Goal: Use online tool/utility: Utilize a website feature to perform a specific function

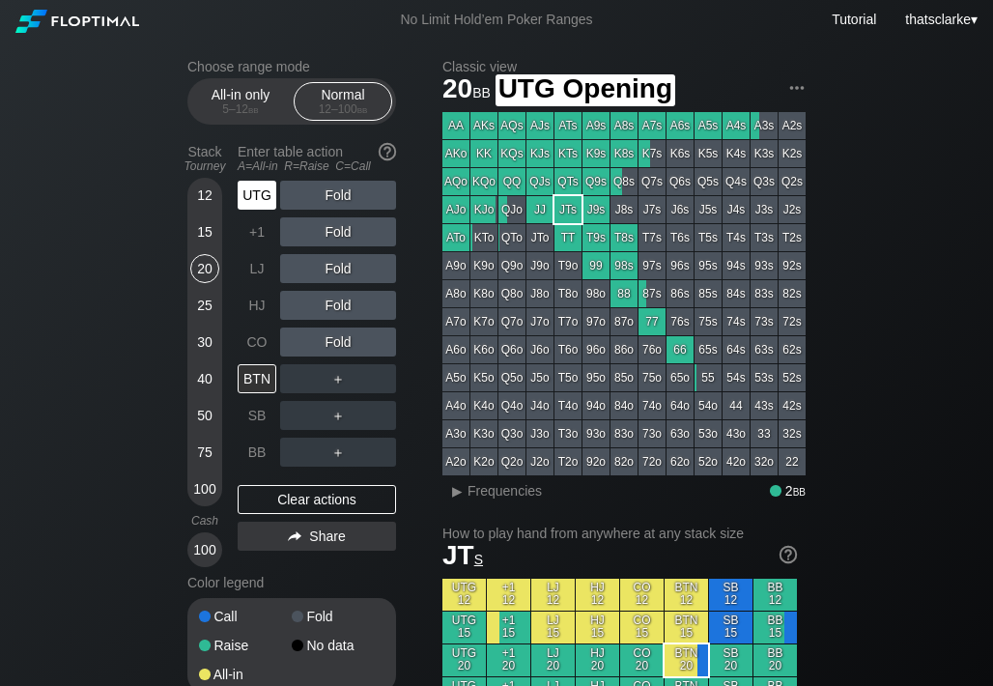
click at [254, 194] on div "UTG" at bounding box center [257, 195] width 39 height 29
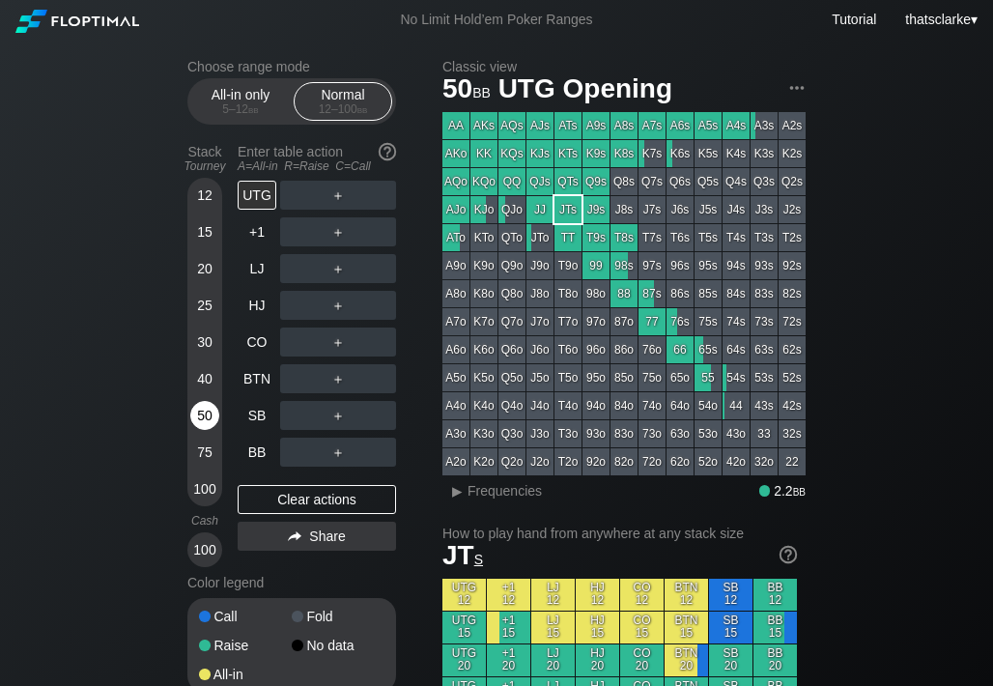
click at [211, 413] on div "50" at bounding box center [204, 415] width 29 height 29
click at [344, 196] on div "R ✕" at bounding box center [339, 195] width 38 height 29
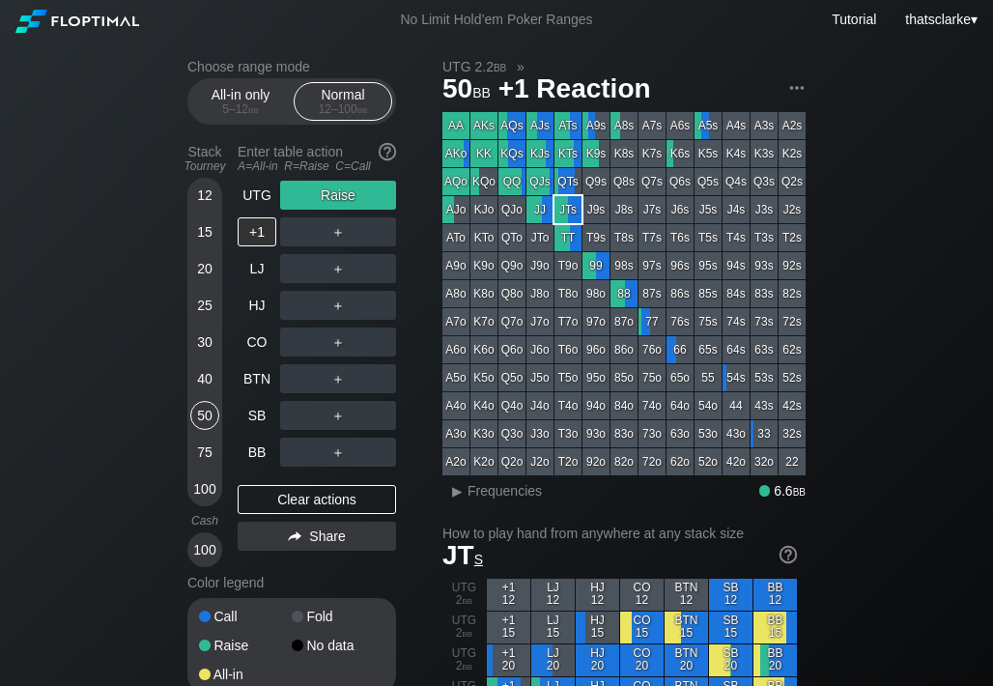
click at [236, 356] on div "Stack Tourney Enter table action A=All-in R=Raise C=Call [PHONE_NUMBER] [PHONE_…" at bounding box center [291, 351] width 209 height 431
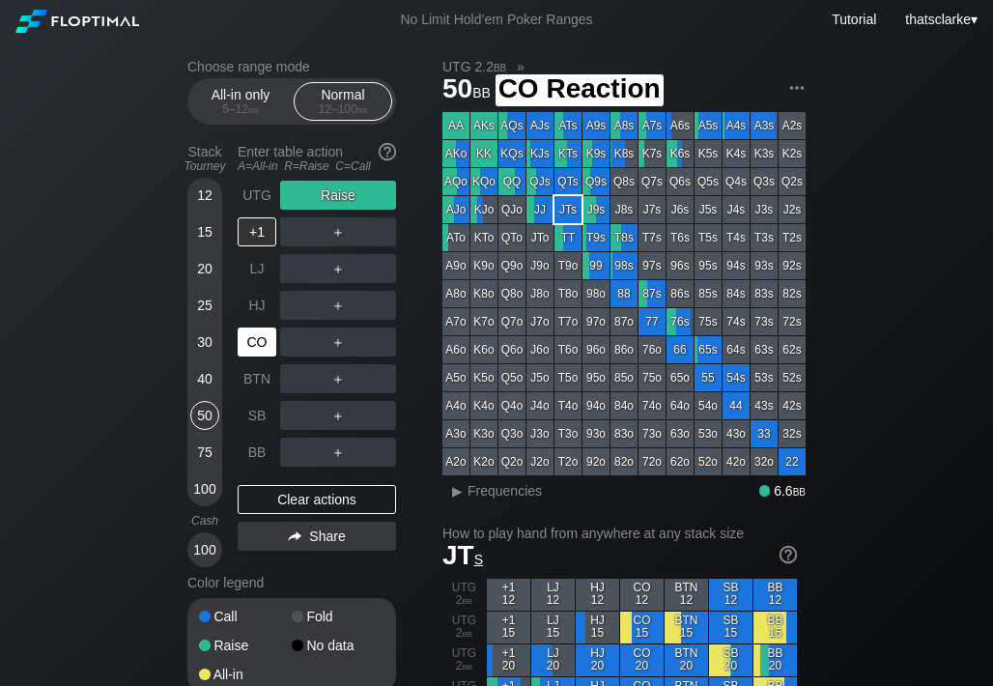
click at [245, 347] on div "CO" at bounding box center [257, 341] width 39 height 29
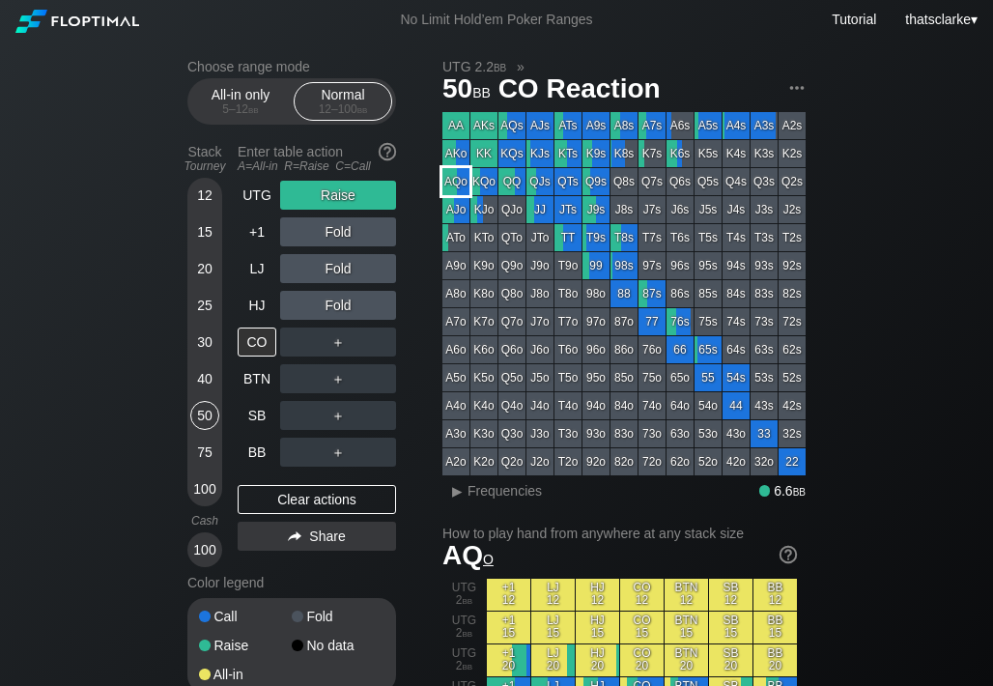
click at [461, 183] on div "AQo" at bounding box center [455, 181] width 27 height 27
click at [303, 499] on div "Clear actions" at bounding box center [317, 499] width 158 height 29
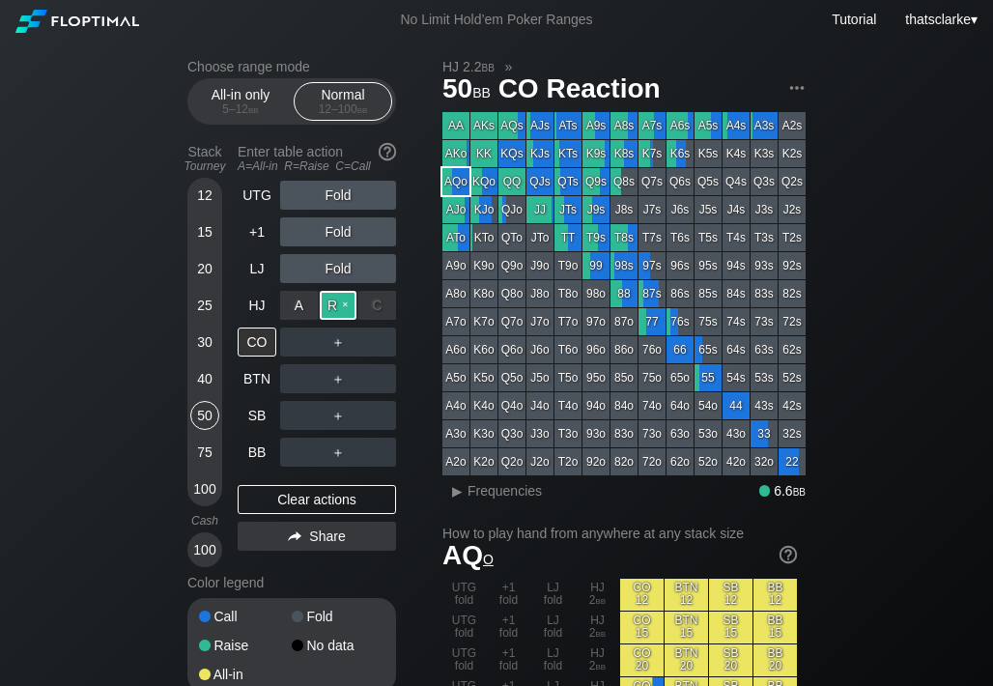
click at [341, 295] on div "R ✕" at bounding box center [339, 305] width 38 height 29
click at [339, 340] on div "R ✕" at bounding box center [339, 341] width 38 height 29
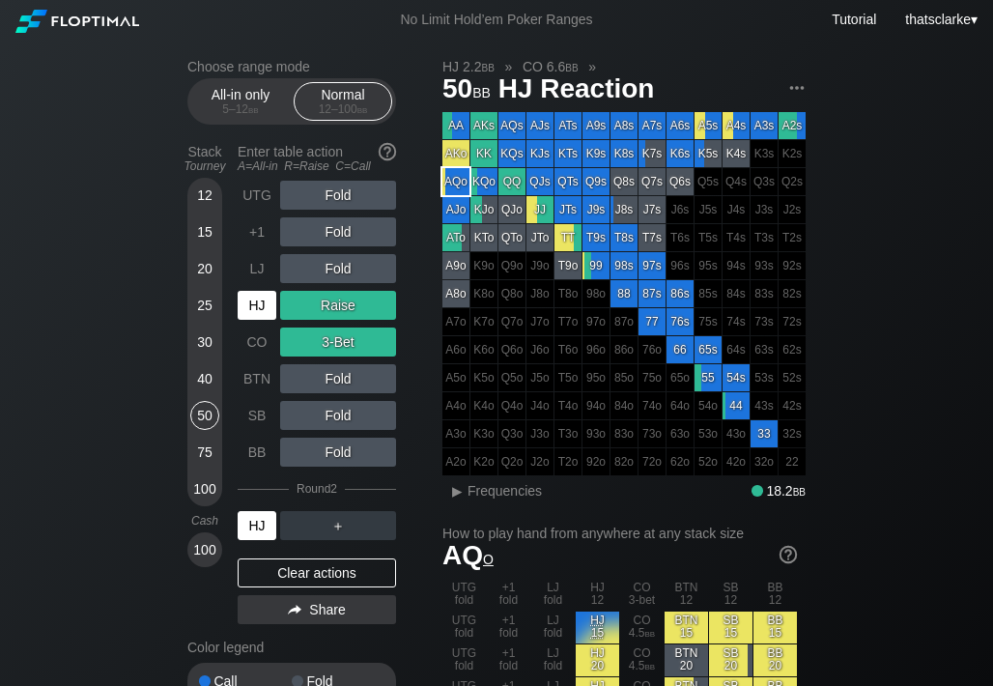
click at [257, 517] on div "HJ" at bounding box center [257, 525] width 39 height 29
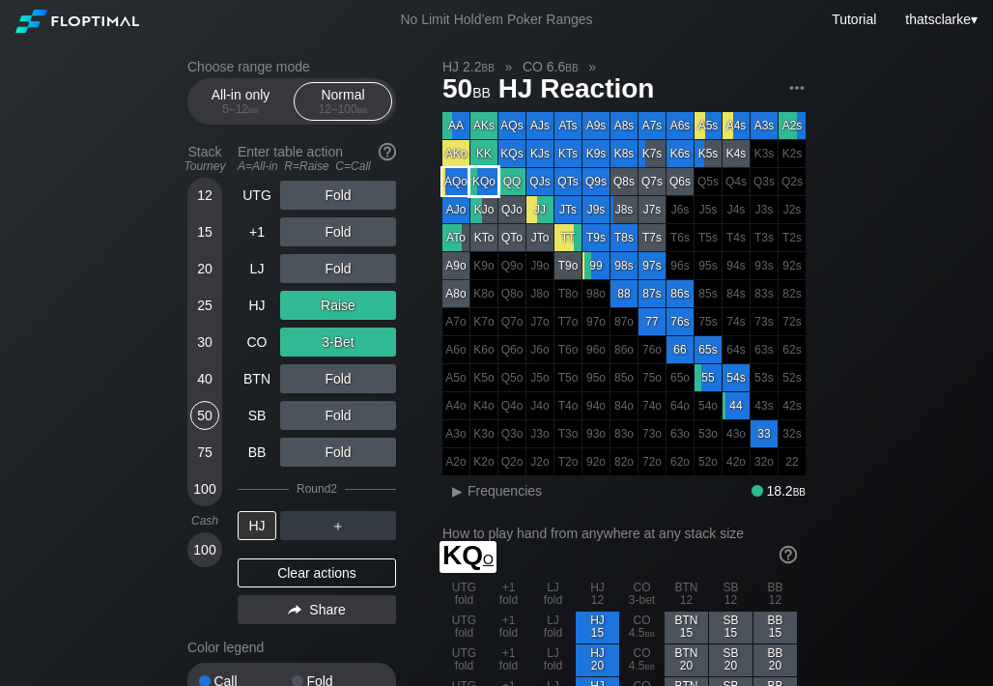
click at [488, 176] on div "KQo" at bounding box center [483, 181] width 27 height 27
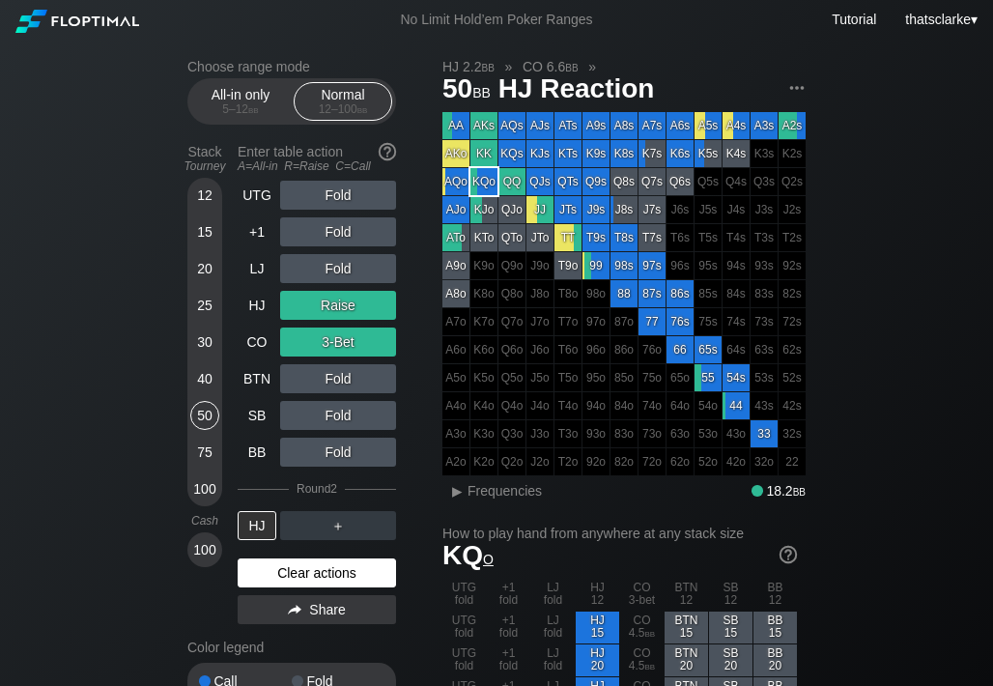
click at [319, 574] on div "Clear actions" at bounding box center [317, 572] width 158 height 29
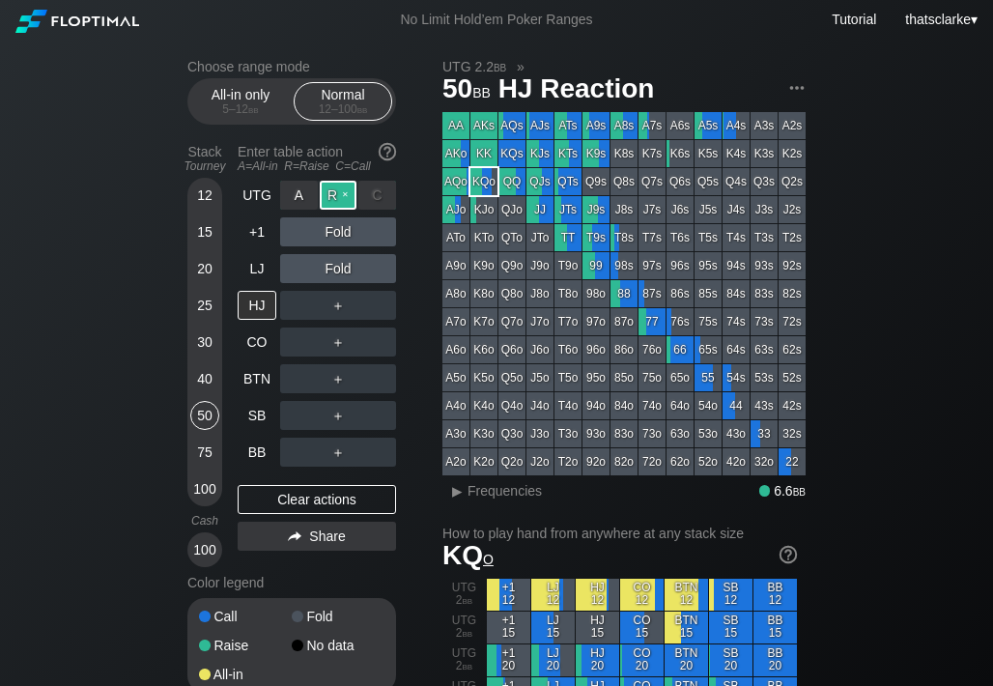
click at [341, 190] on div "R ✕" at bounding box center [339, 195] width 38 height 29
click at [341, 371] on div "R ✕" at bounding box center [339, 378] width 38 height 29
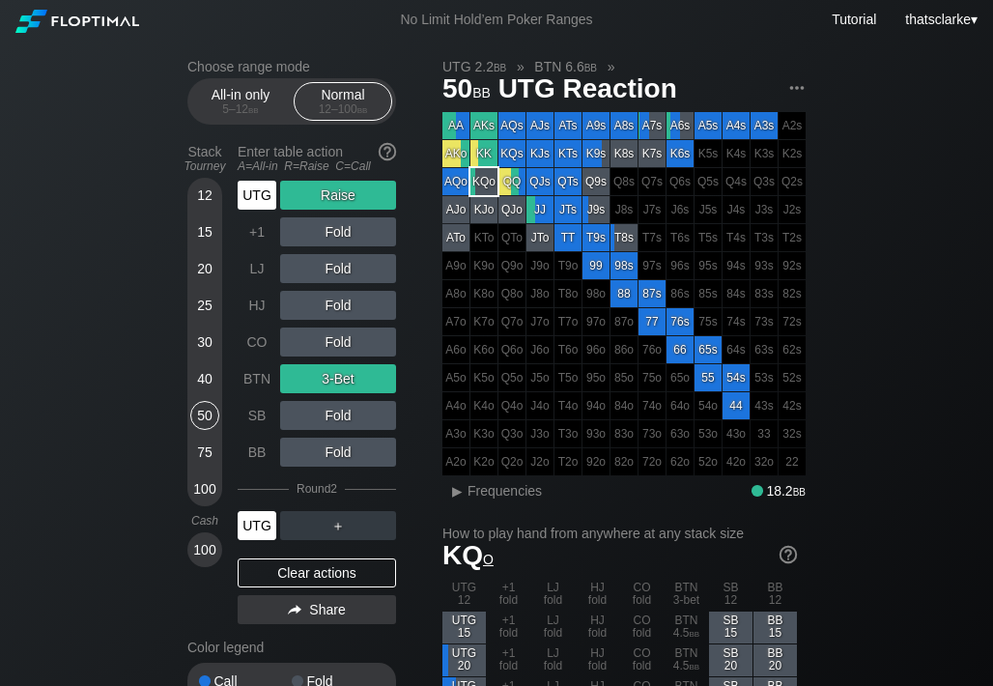
click at [267, 516] on div "UTG" at bounding box center [257, 525] width 39 height 29
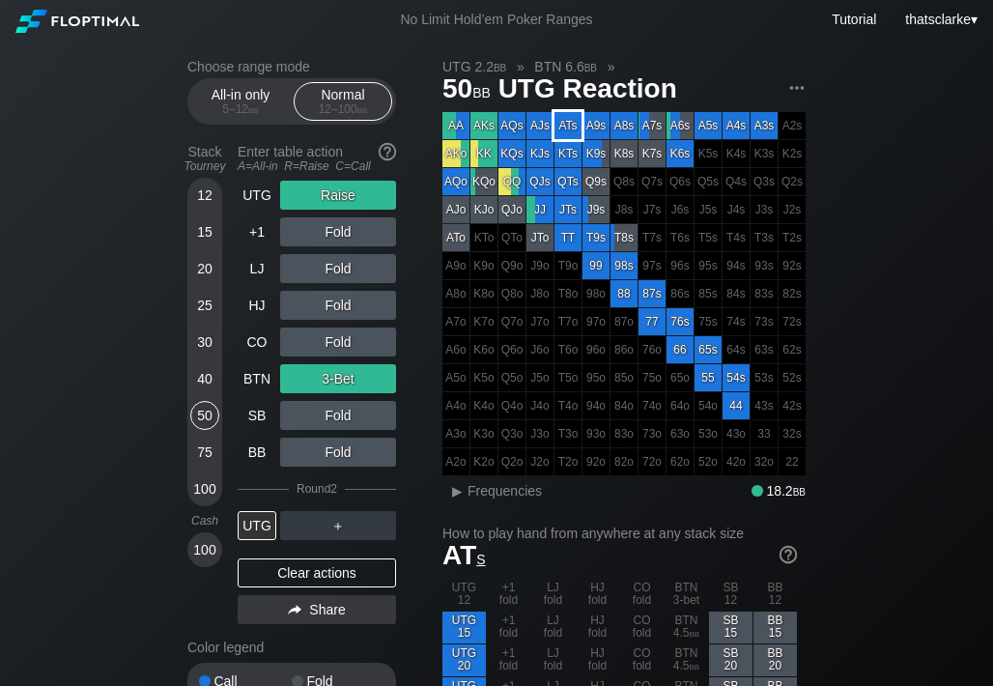
click at [571, 134] on div "ATs" at bounding box center [568, 125] width 27 height 27
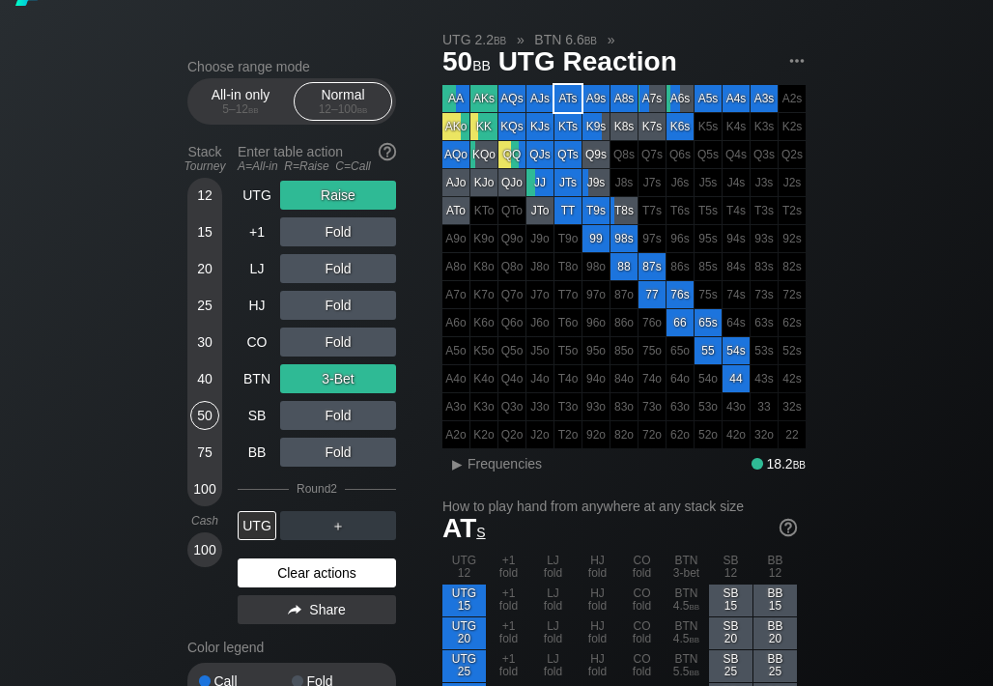
click at [296, 570] on div "Clear actions" at bounding box center [317, 572] width 158 height 29
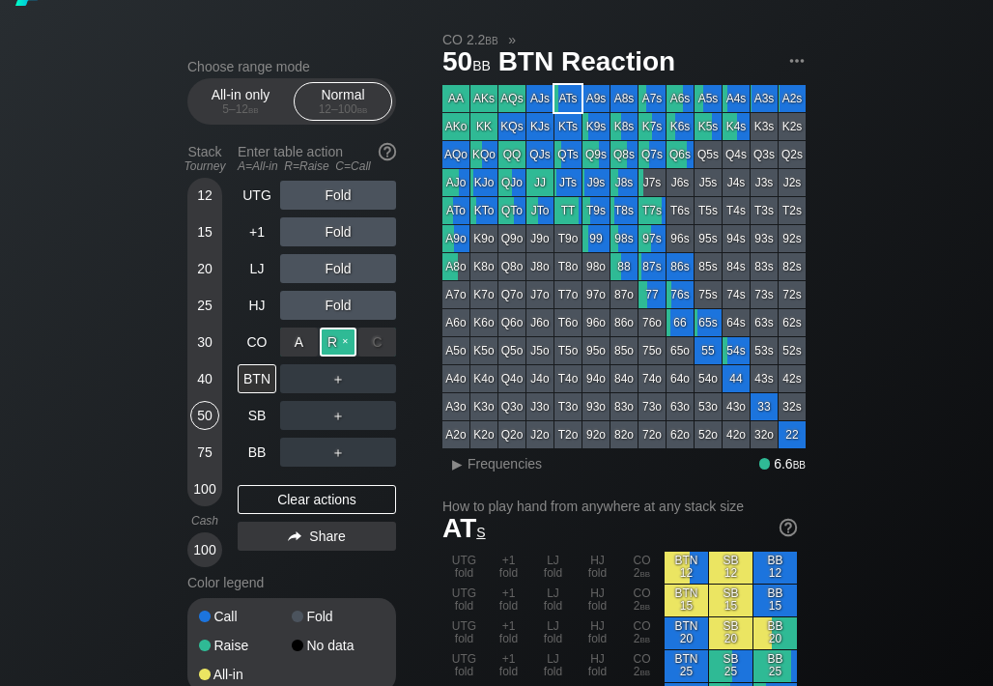
click at [331, 332] on div "R ✕" at bounding box center [339, 341] width 38 height 29
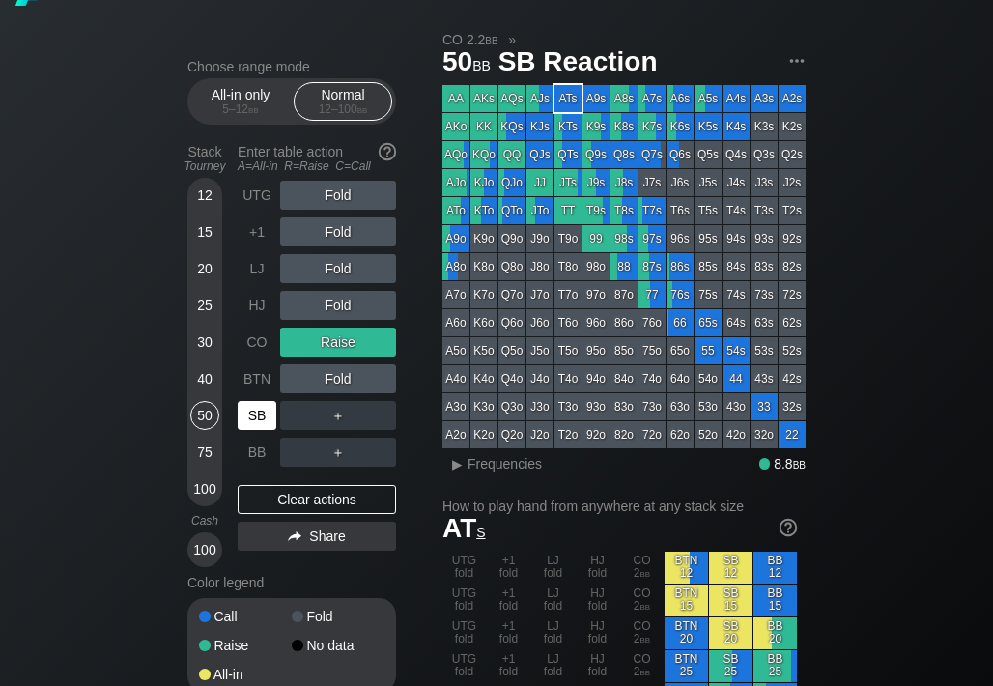
click at [261, 412] on div "SB" at bounding box center [257, 415] width 39 height 29
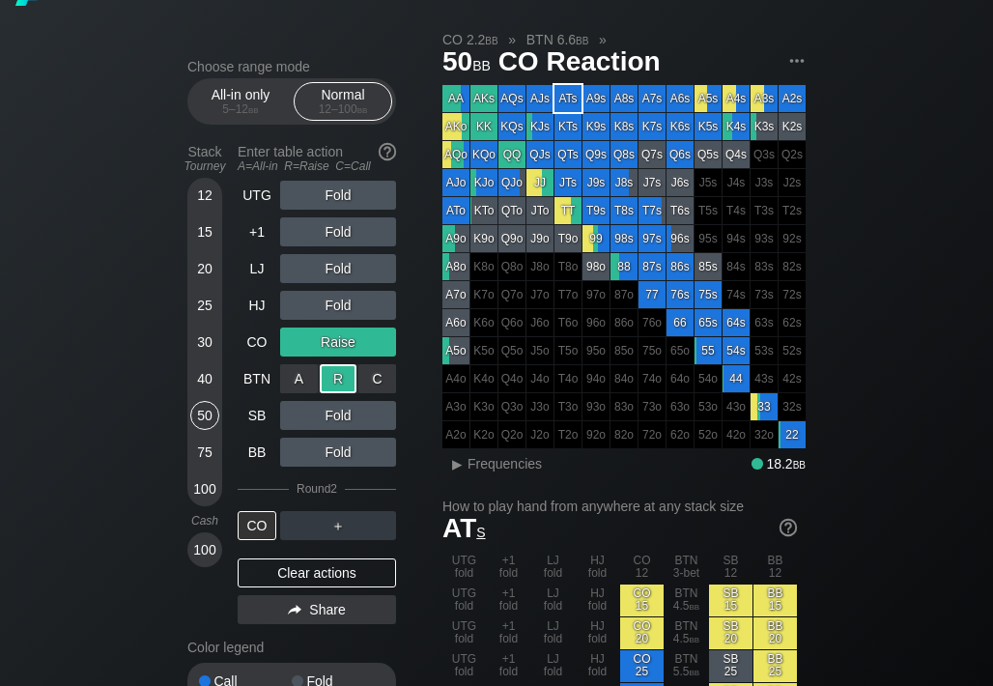
click at [332, 372] on div "R ✕" at bounding box center [339, 378] width 38 height 29
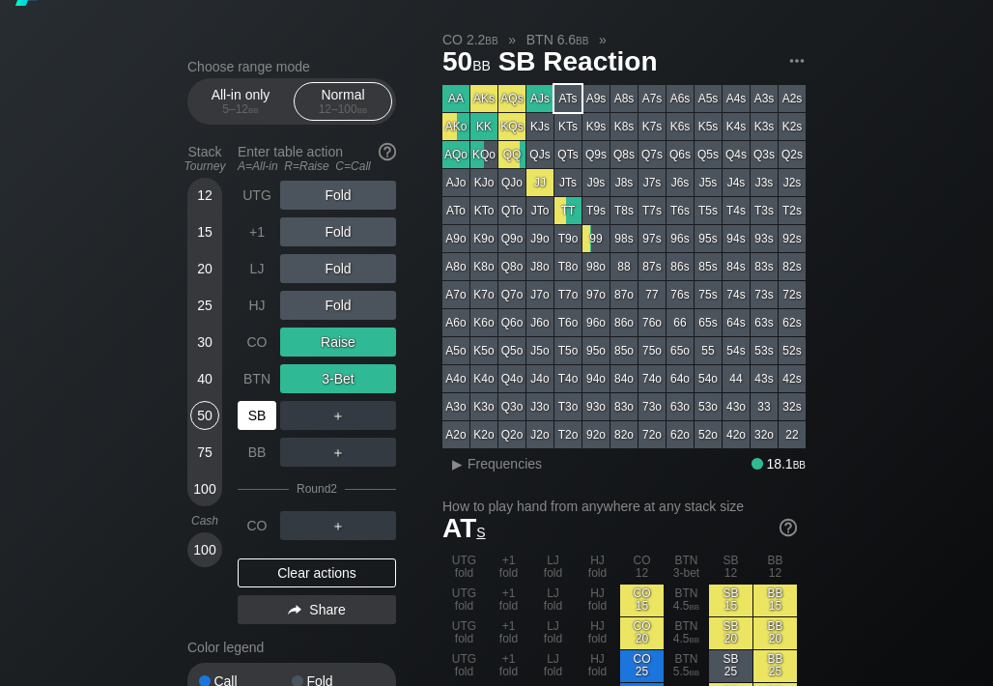
click at [260, 411] on div "SB" at bounding box center [257, 415] width 39 height 29
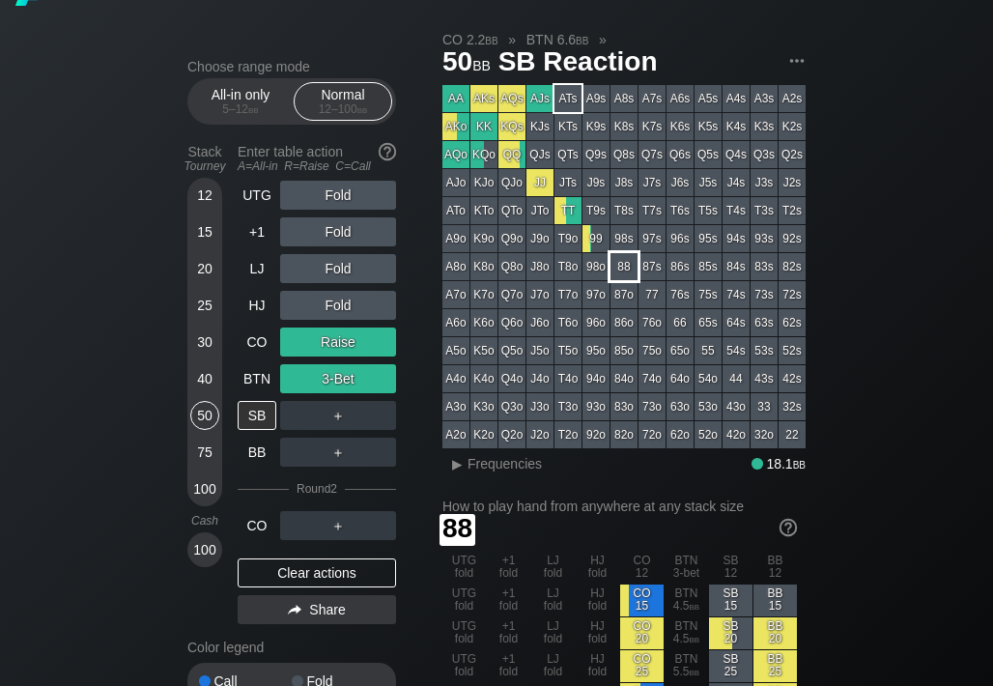
click at [622, 264] on div "88" at bounding box center [624, 266] width 27 height 27
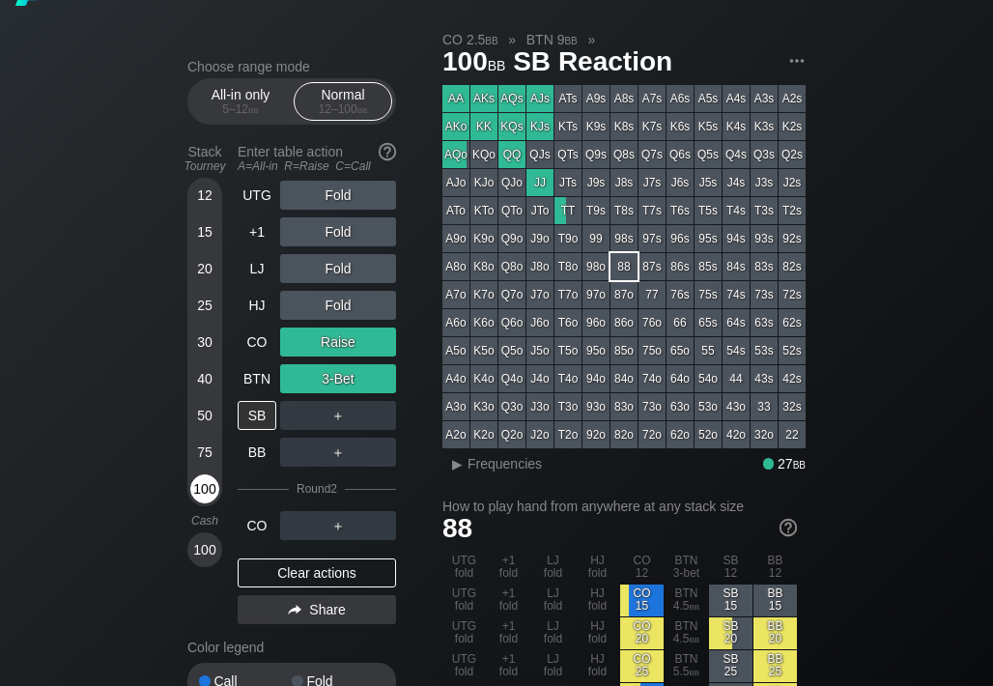
click at [207, 477] on div "100" at bounding box center [204, 488] width 29 height 29
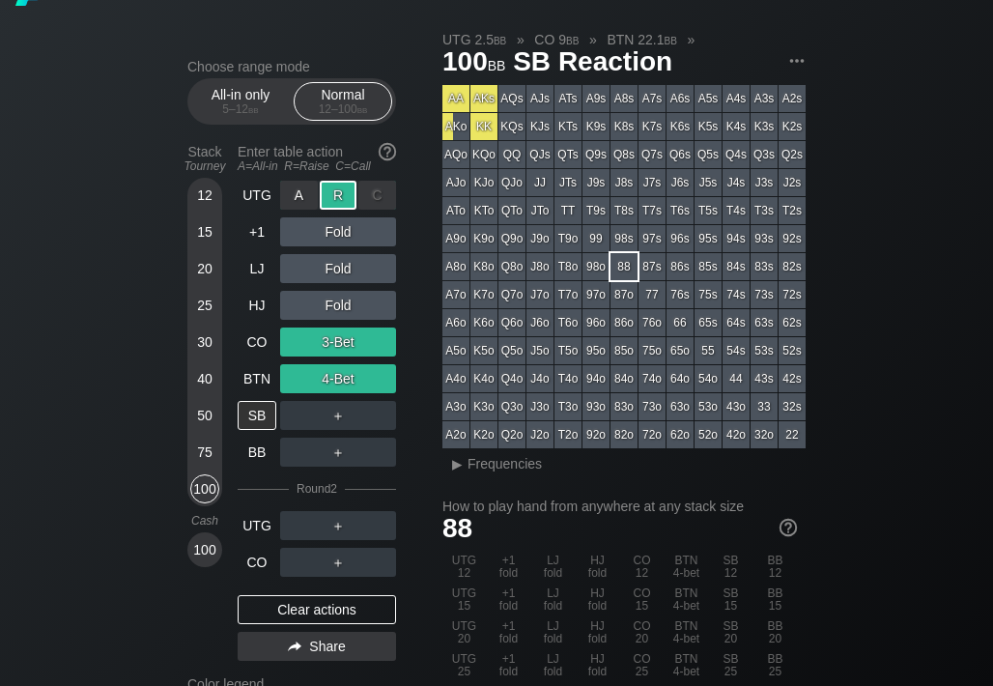
click at [336, 189] on div "R ✕" at bounding box center [339, 195] width 38 height 29
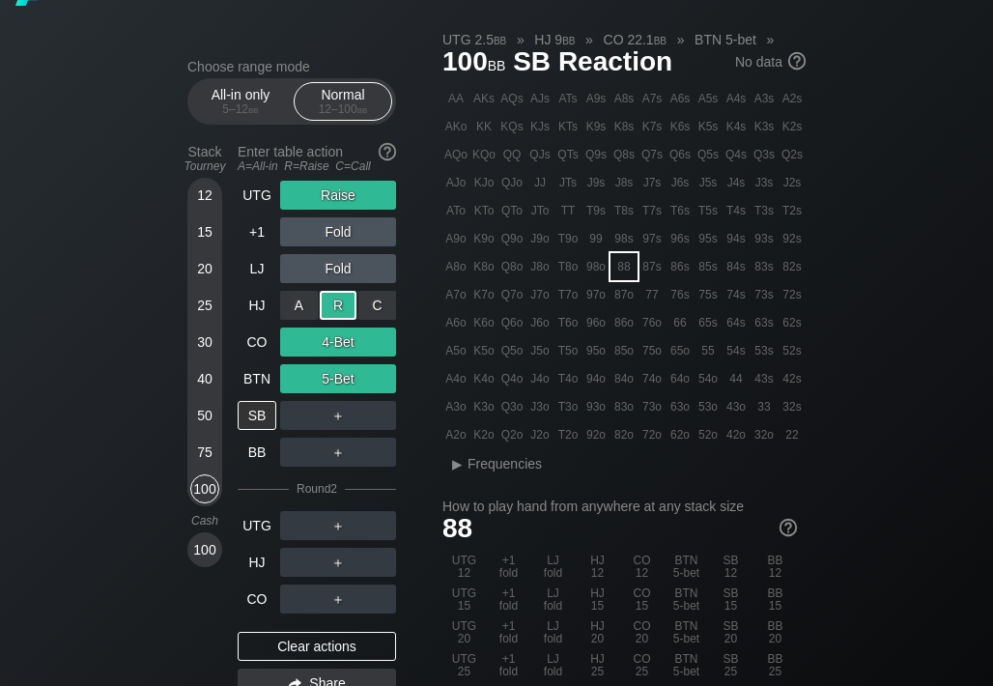
click at [340, 306] on div "R ✕" at bounding box center [339, 305] width 38 height 29
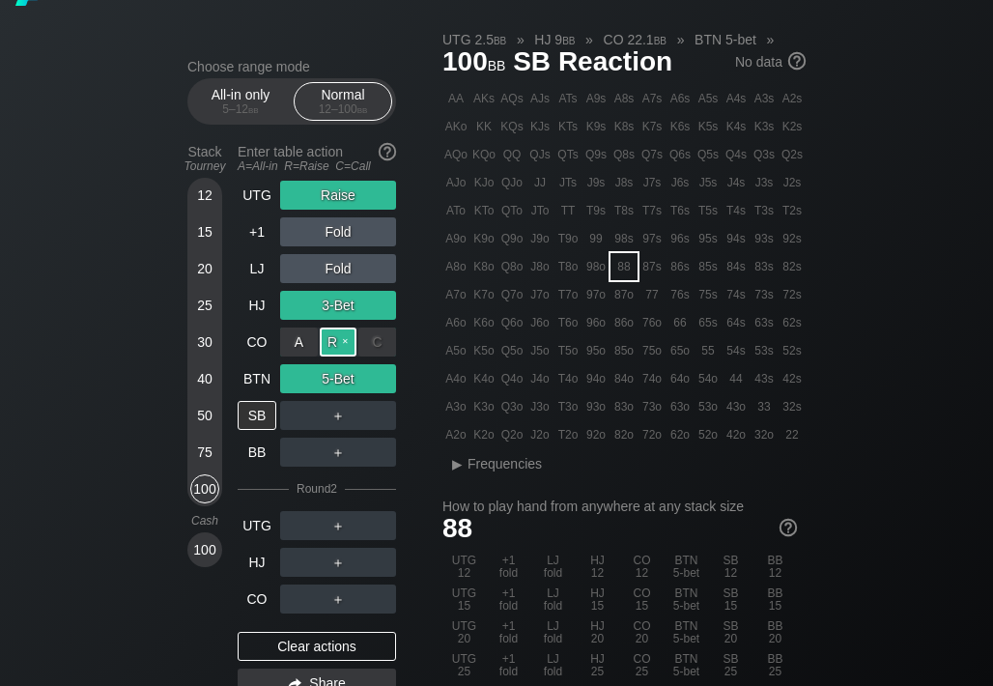
click at [355, 330] on div "R ✕" at bounding box center [339, 341] width 38 height 29
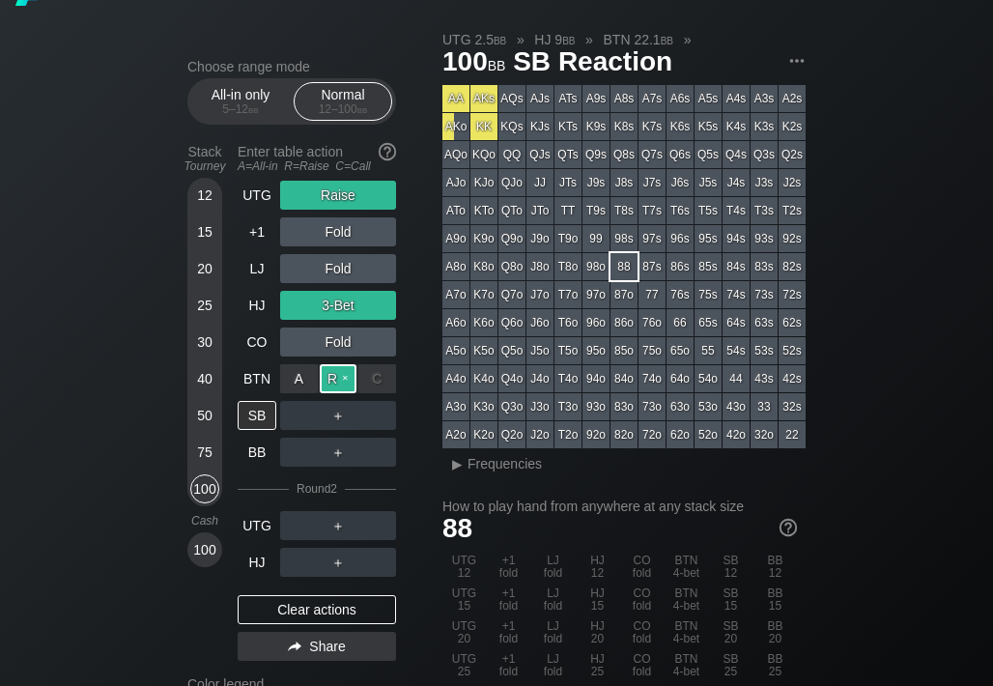
click at [351, 370] on div "R ✕" at bounding box center [339, 378] width 38 height 29
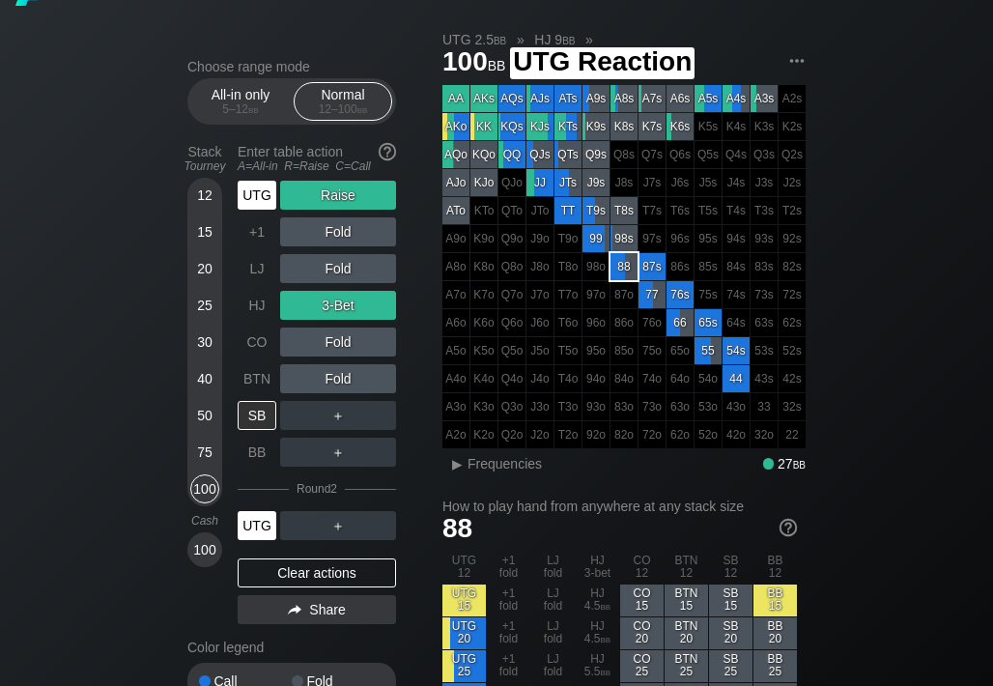
click at [264, 519] on div "UTG" at bounding box center [257, 525] width 39 height 29
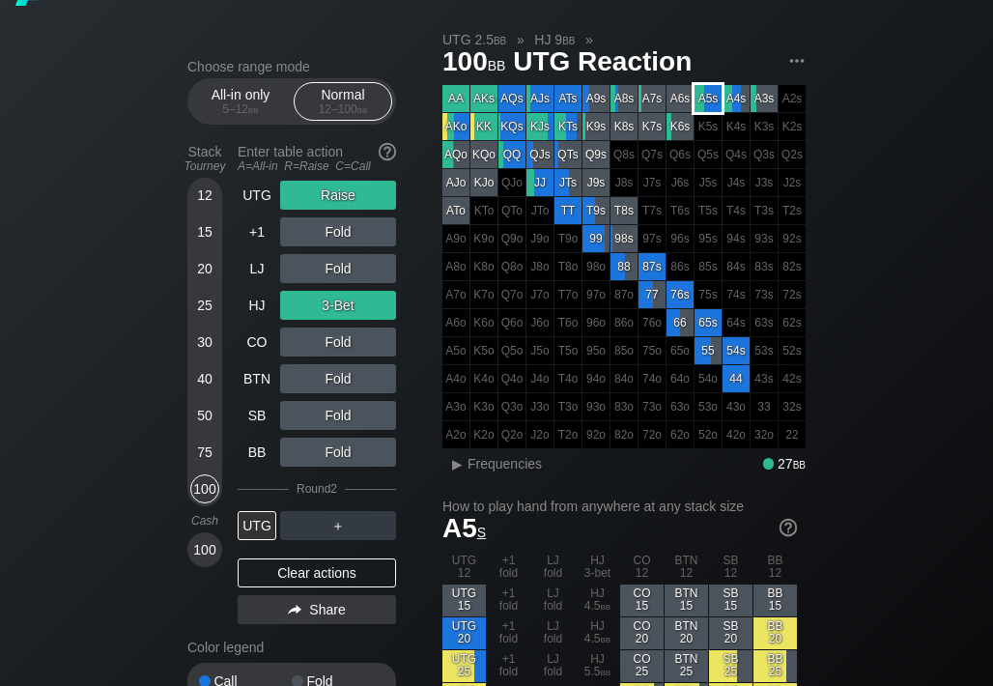
click at [704, 99] on div "A5s" at bounding box center [708, 98] width 27 height 27
click at [351, 567] on div "Clear actions" at bounding box center [317, 572] width 158 height 29
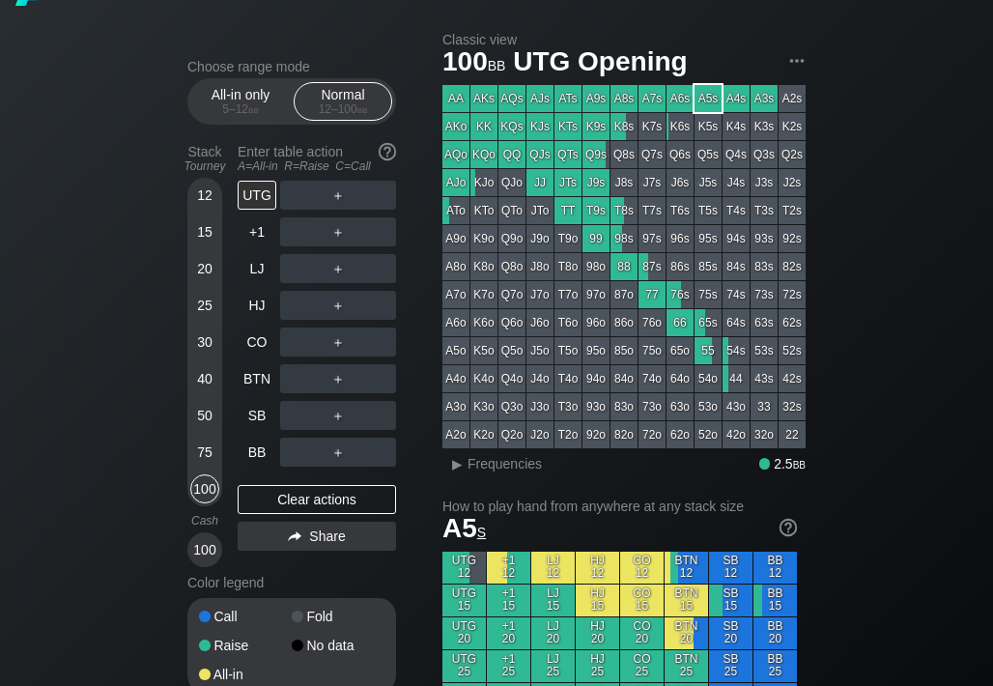
click at [336, 196] on div "R ✕" at bounding box center [339, 195] width 38 height 29
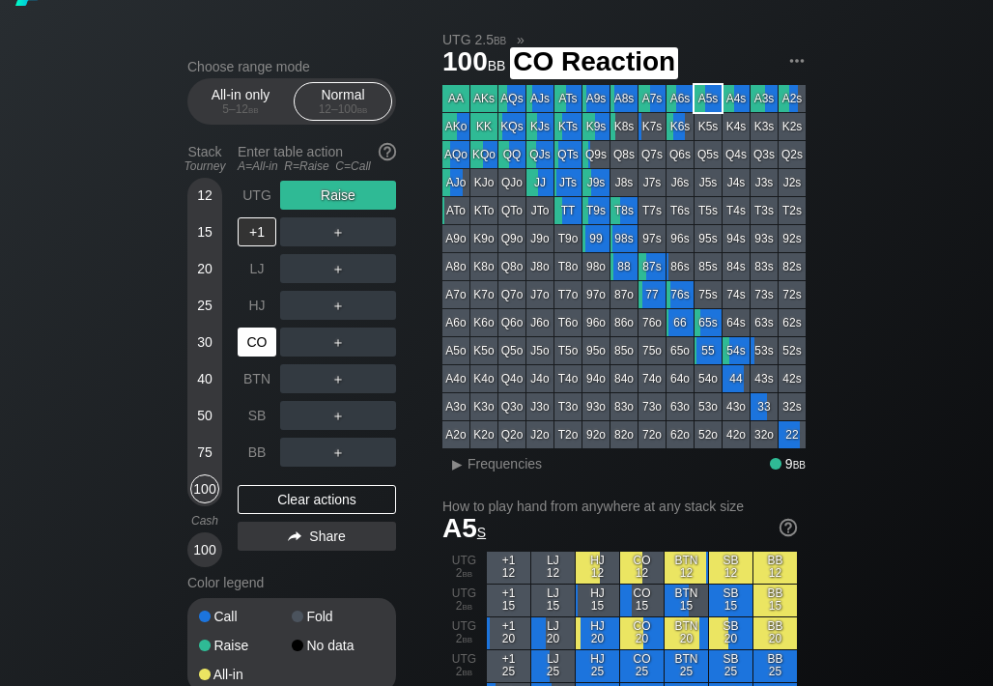
click at [259, 347] on div "CO" at bounding box center [257, 341] width 39 height 29
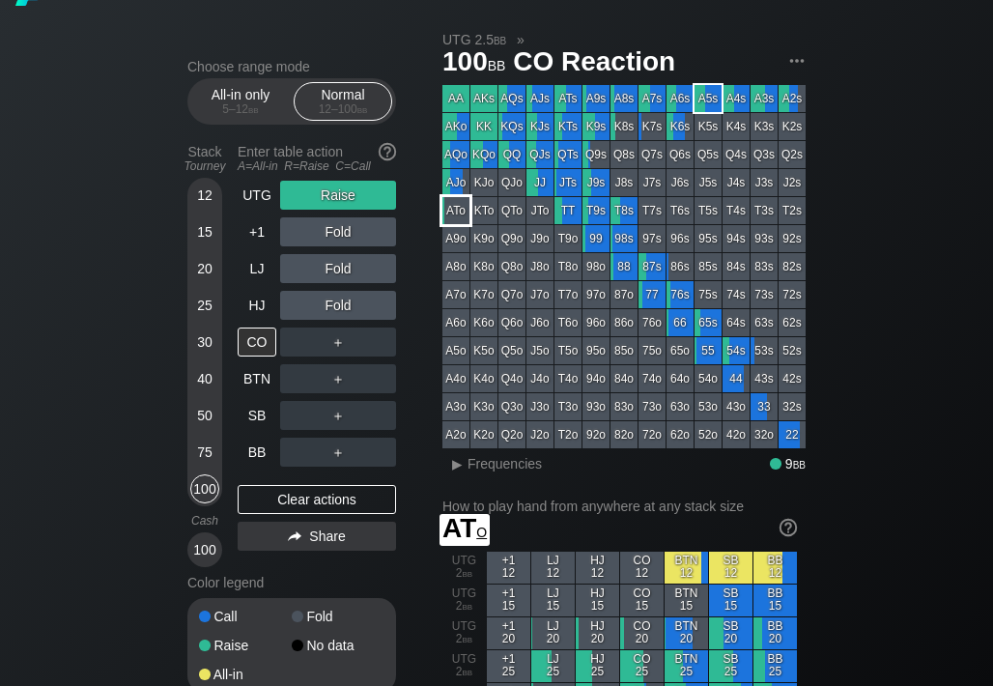
click at [455, 212] on div "ATo" at bounding box center [455, 210] width 27 height 27
